Goal: Complete application form

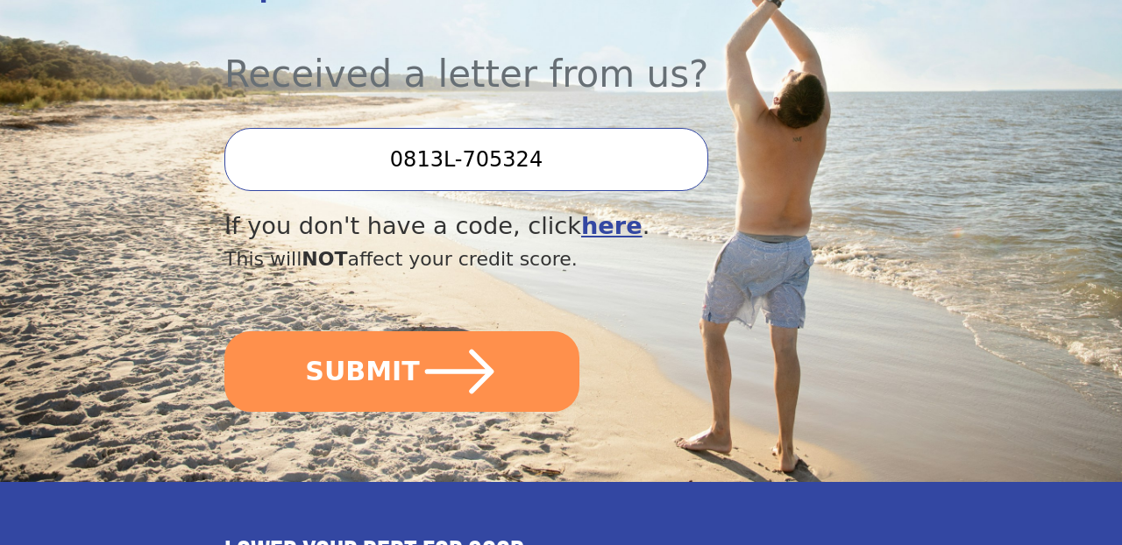
scroll to position [571, 0]
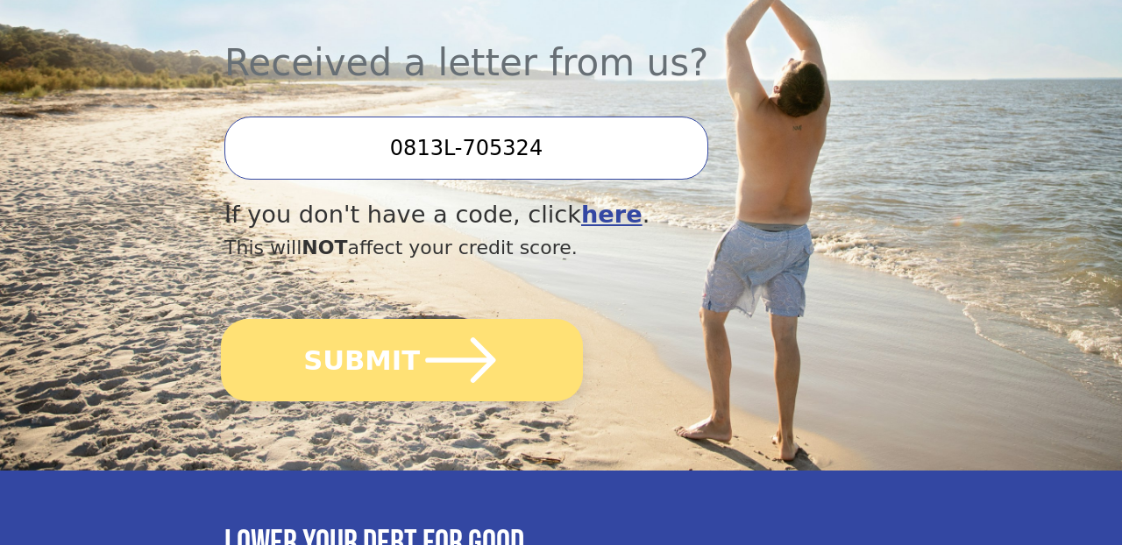
click at [533, 319] on button "SUBMIT" at bounding box center [402, 360] width 362 height 82
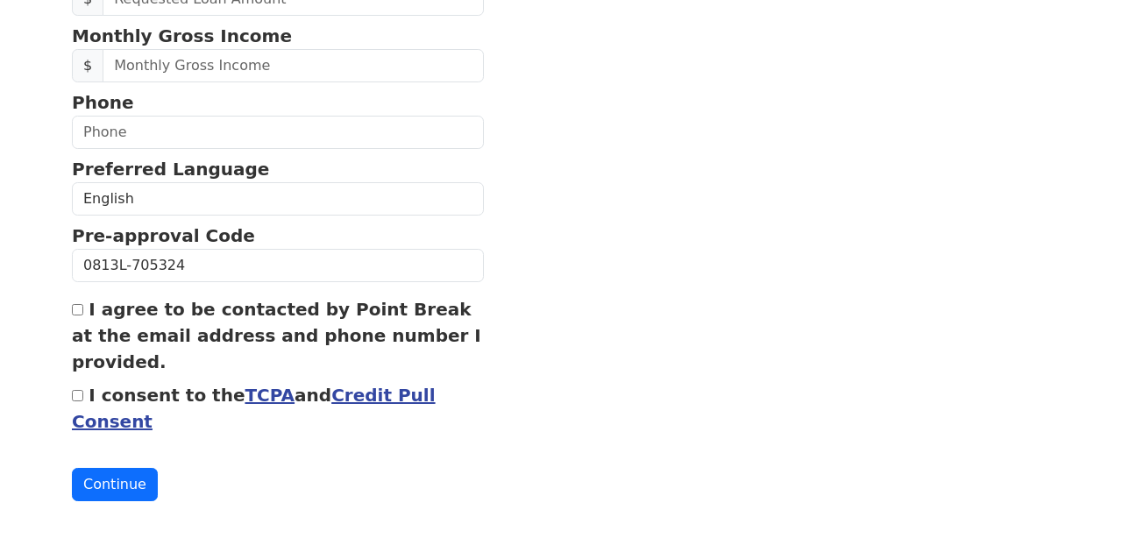
scroll to position [785, 0]
click at [376, 410] on link "Credit Pull Consent" at bounding box center [254, 409] width 364 height 47
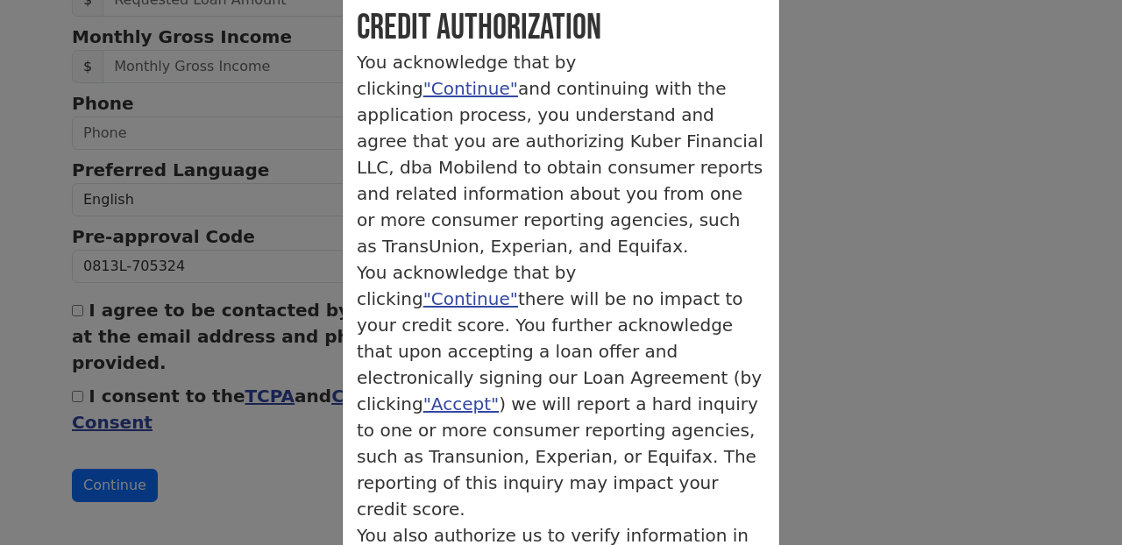
scroll to position [89, 0]
